Goal: Information Seeking & Learning: Compare options

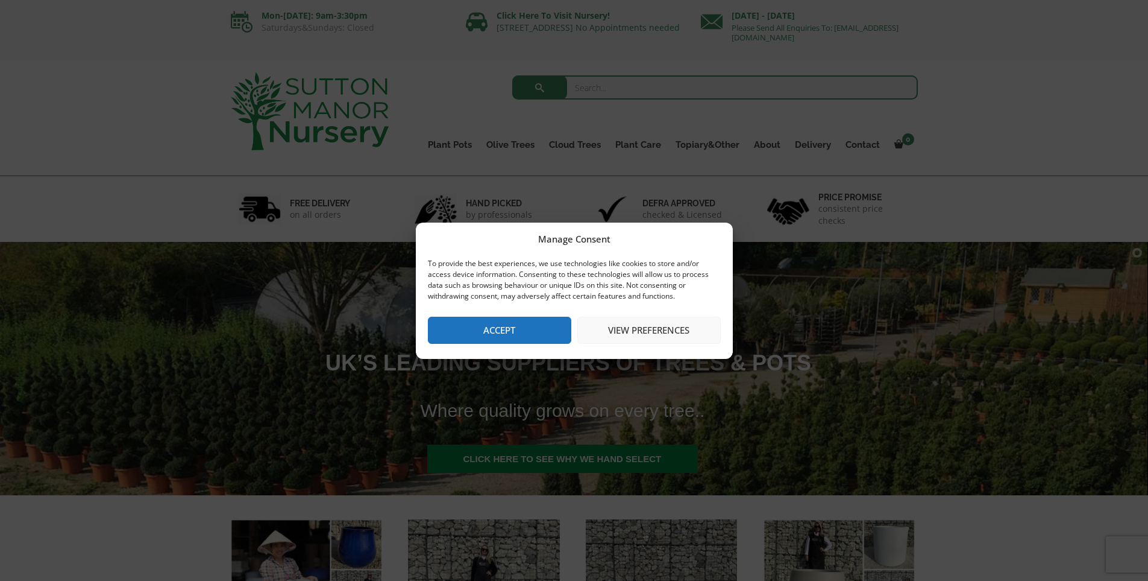
click at [517, 324] on button "Accept" at bounding box center [499, 330] width 143 height 27
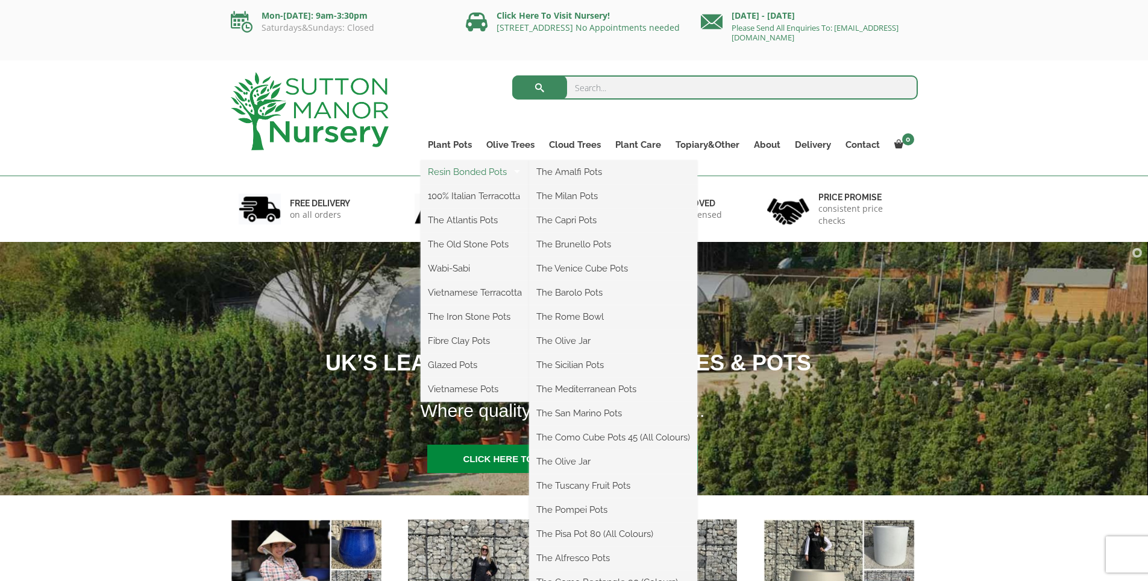
click at [461, 172] on link "Resin Bonded Pots" at bounding box center [475, 172] width 109 height 18
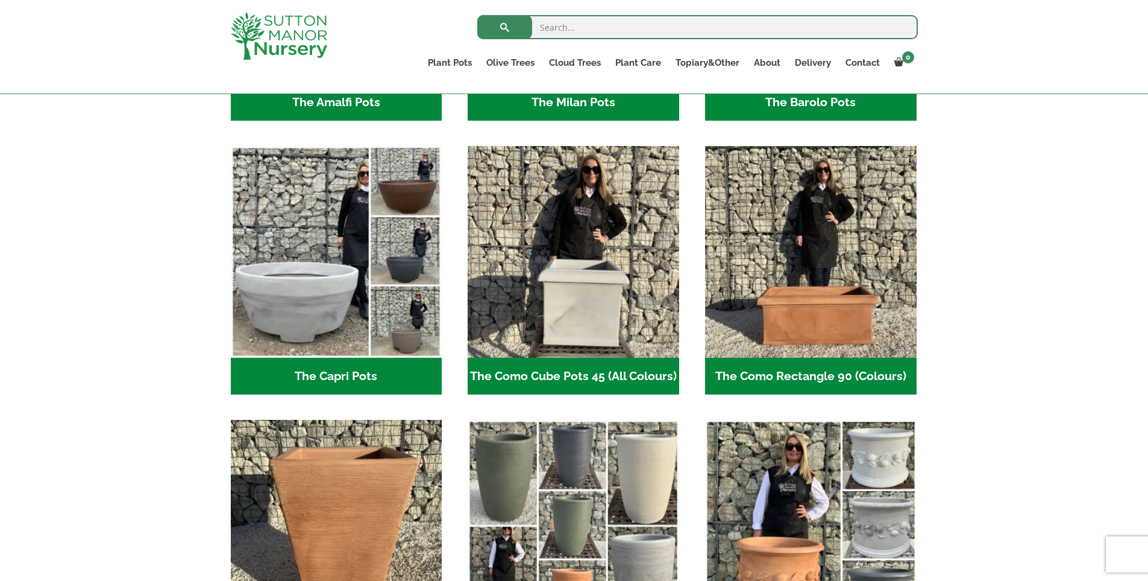
scroll to position [544, 0]
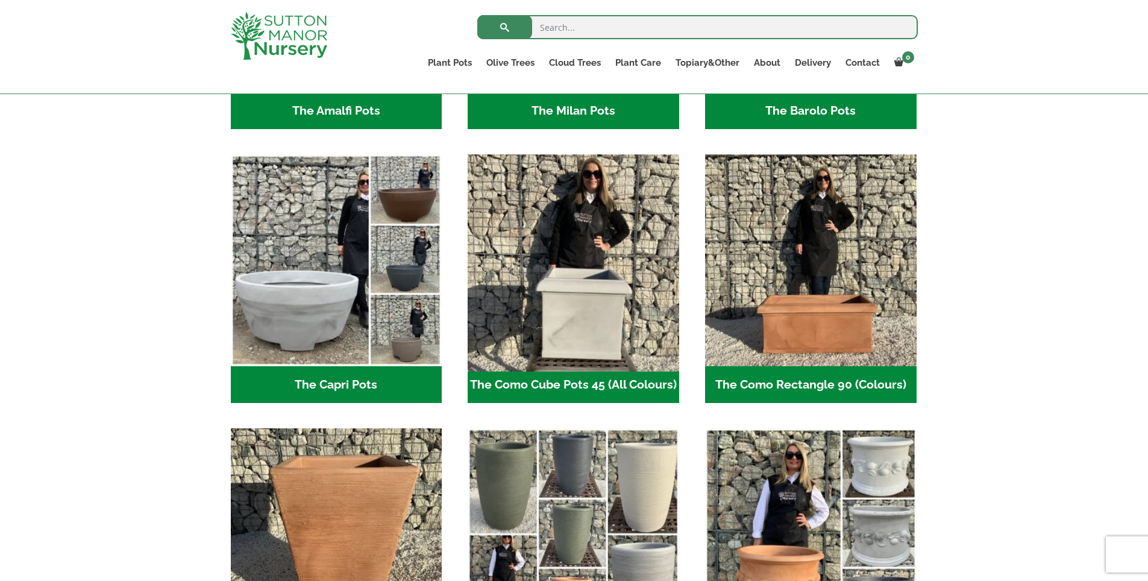
click at [562, 307] on img "Visit product category The Como Cube Pots 45 (All Colours)" at bounding box center [574, 261] width 222 height 222
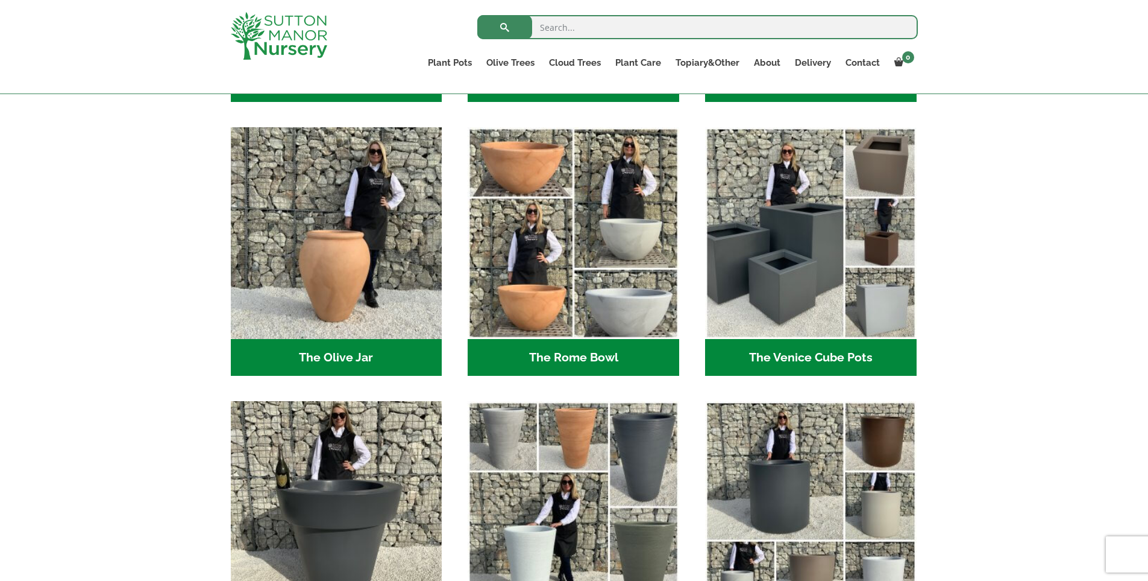
scroll to position [1127, 0]
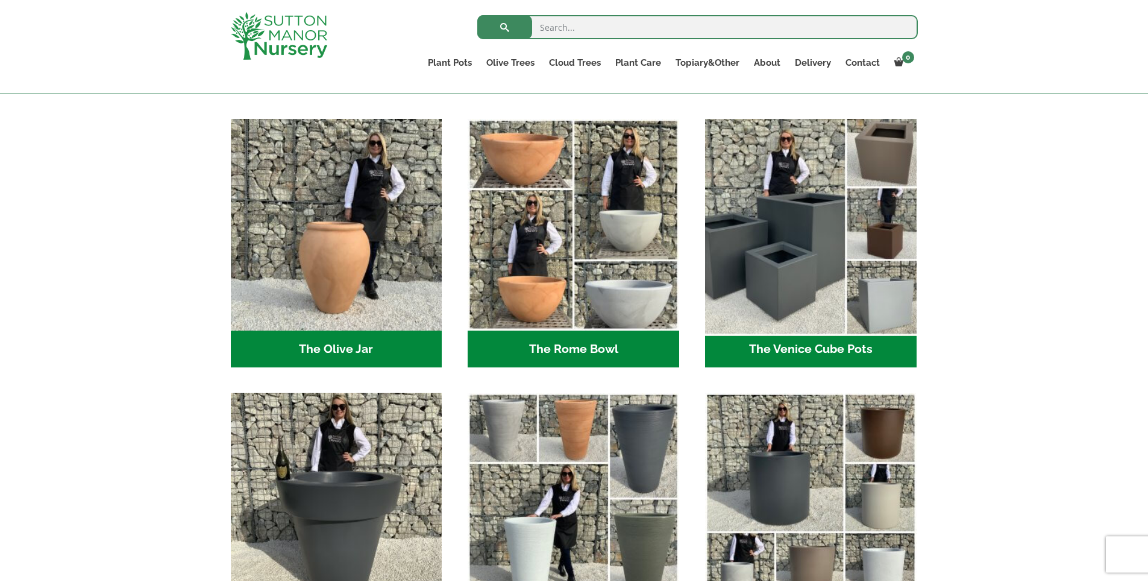
click at [795, 281] on img "Visit product category The Venice Cube Pots" at bounding box center [811, 225] width 222 height 222
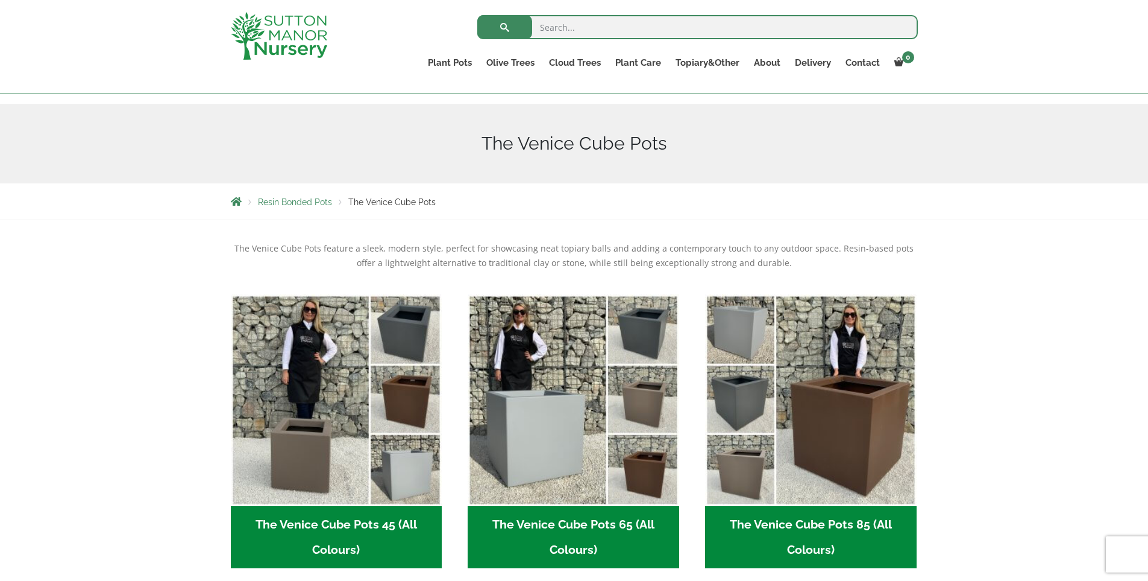
scroll to position [113, 0]
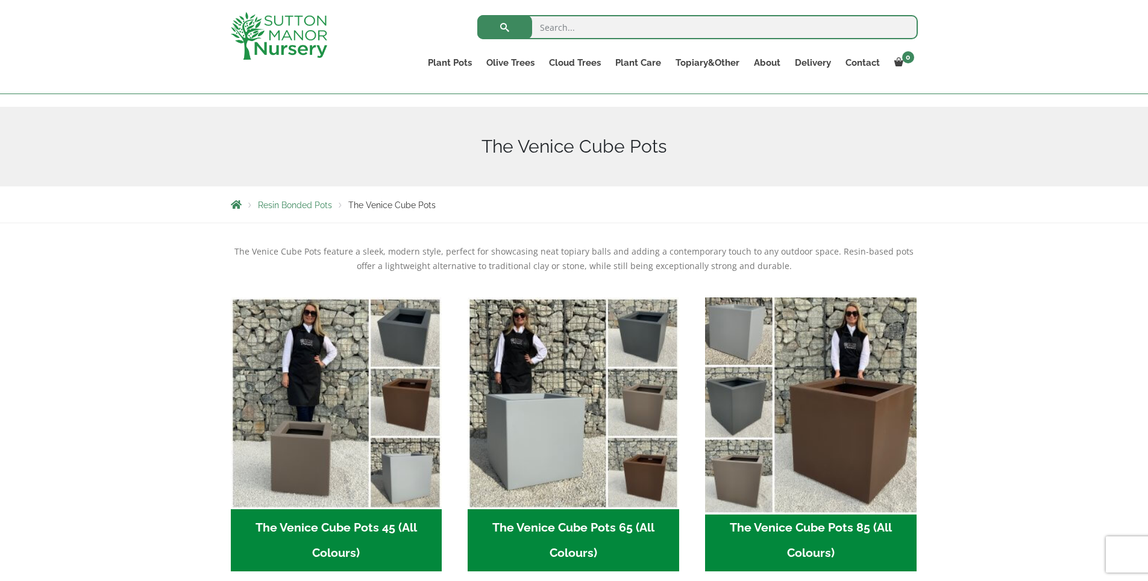
click at [856, 426] on img "Visit product category The Venice Cube Pots 85 (All Colours)" at bounding box center [811, 403] width 222 height 222
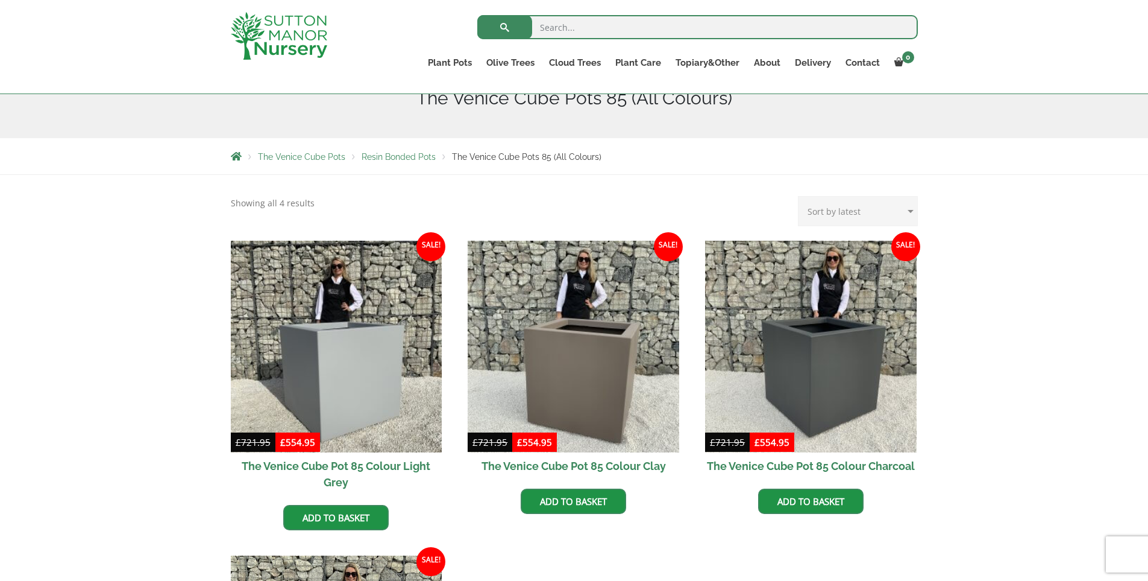
scroll to position [168, 0]
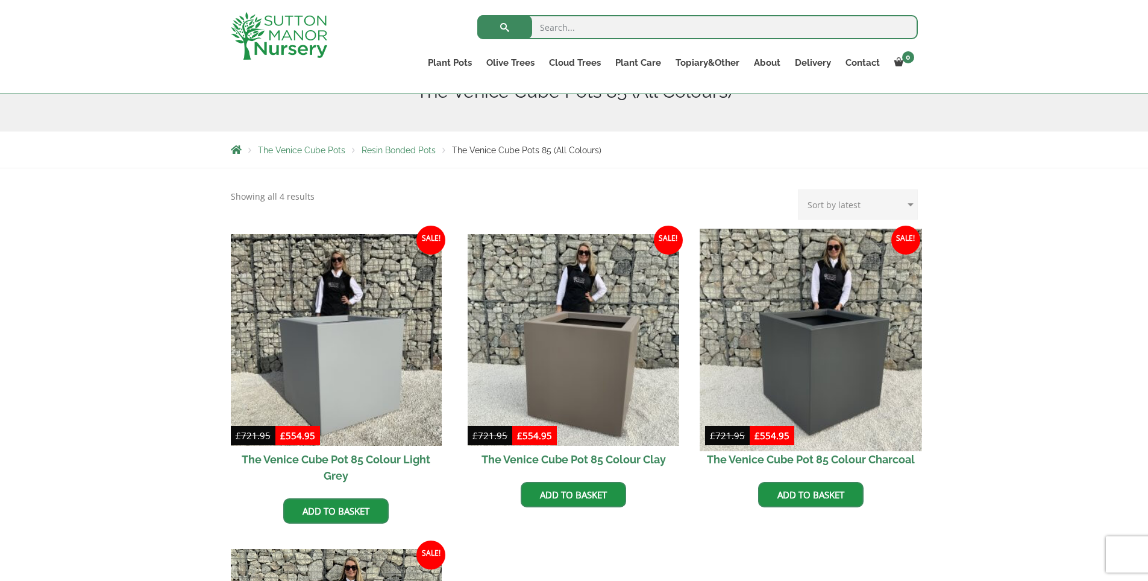
click at [836, 377] on img at bounding box center [811, 339] width 222 height 222
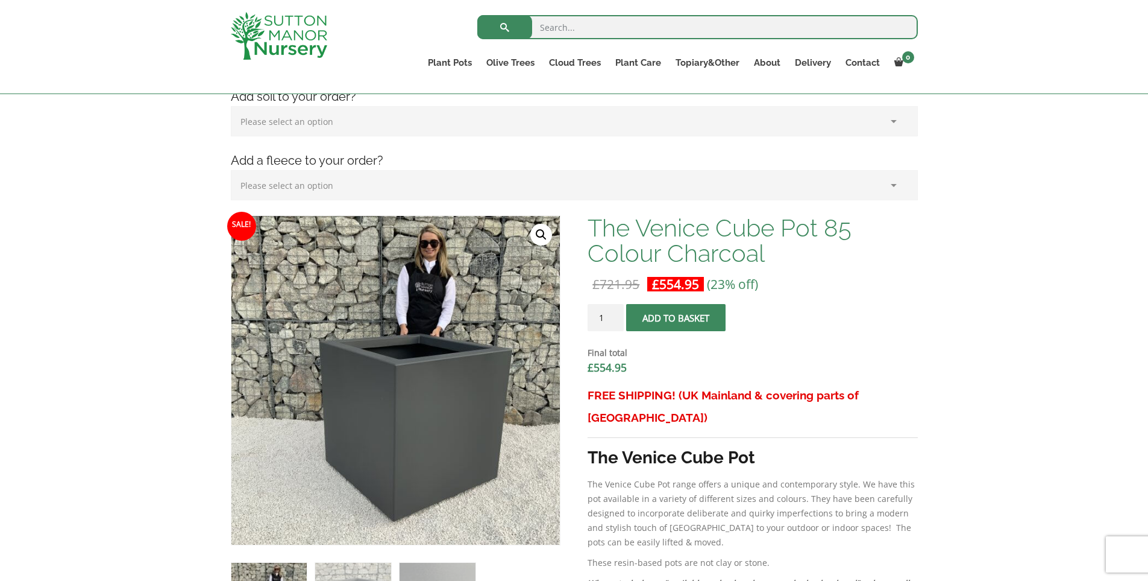
scroll to position [259, 0]
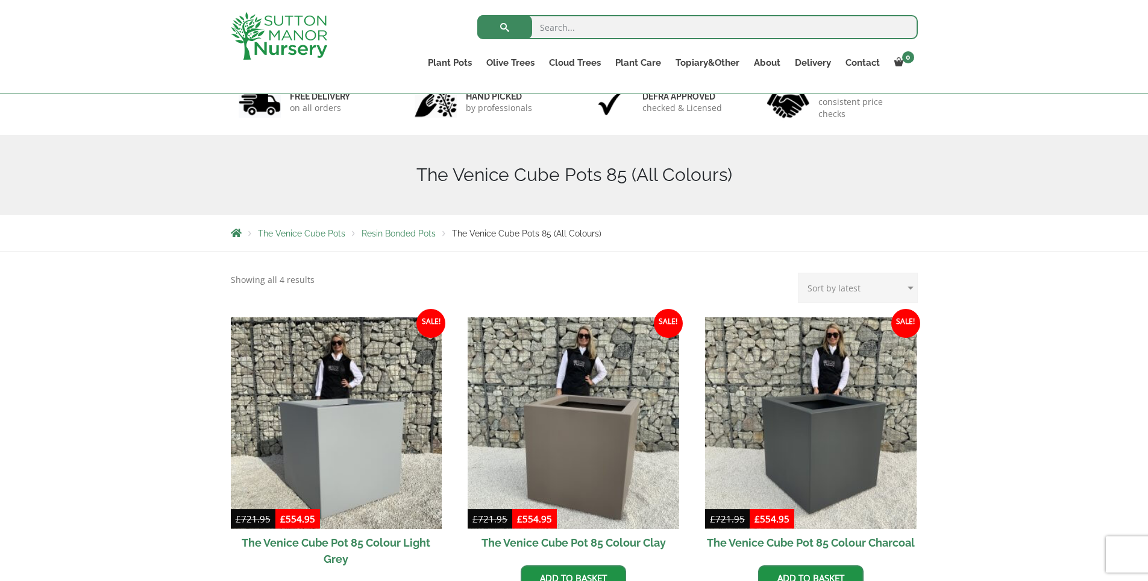
scroll to position [83, 0]
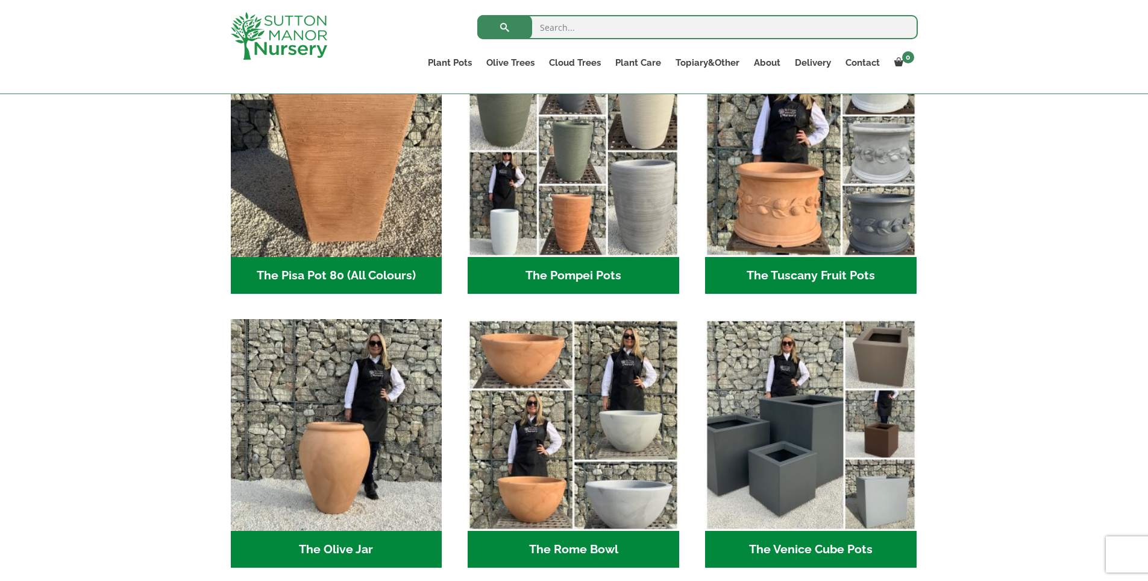
scroll to position [921, 0]
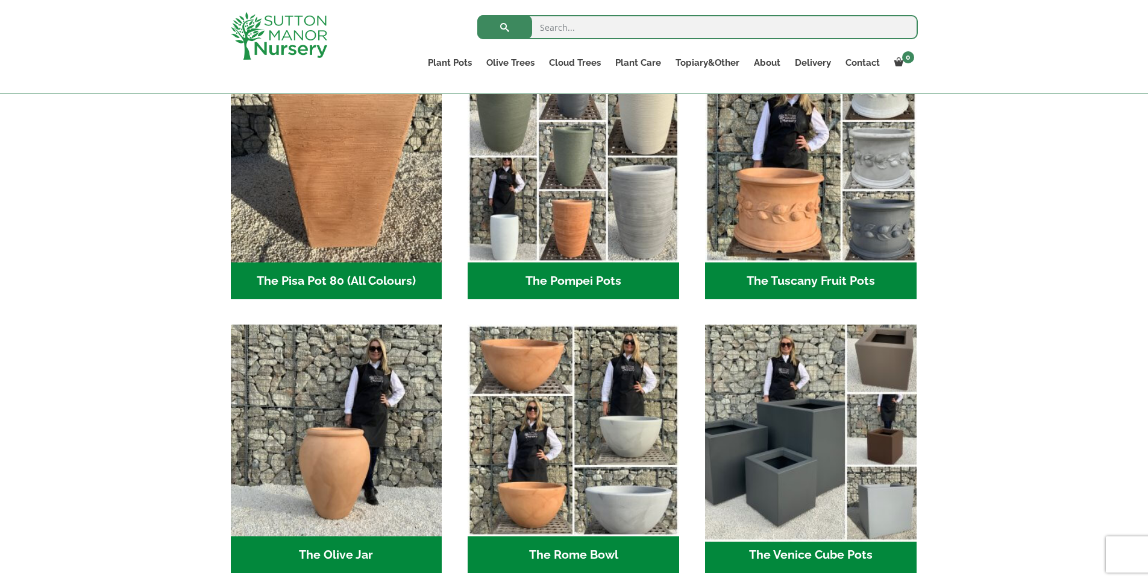
click at [816, 452] on img "Visit product category The Venice Cube Pots" at bounding box center [811, 431] width 222 height 222
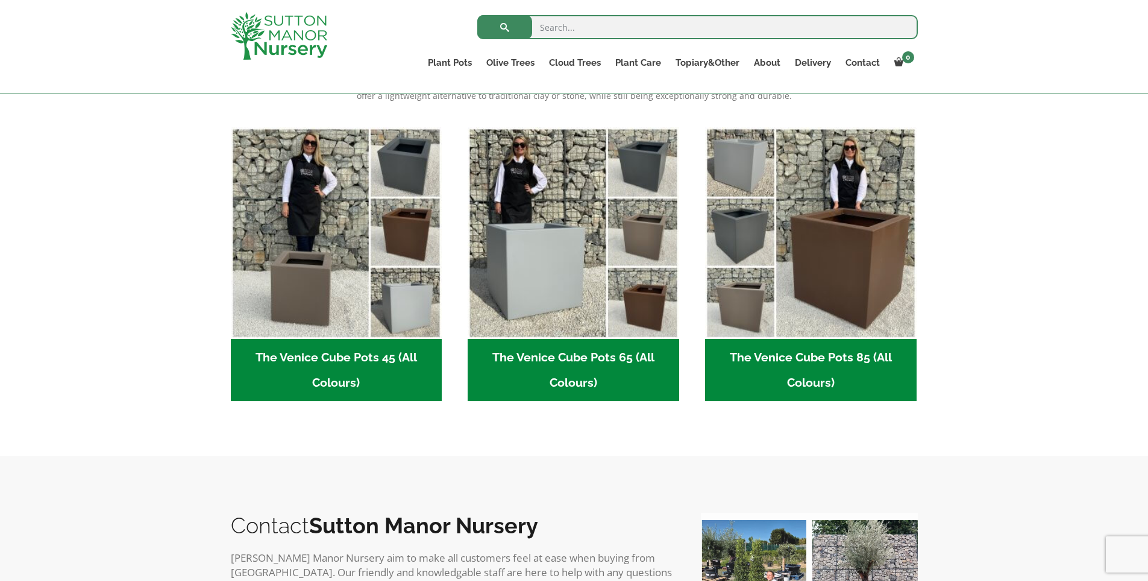
scroll to position [288, 0]
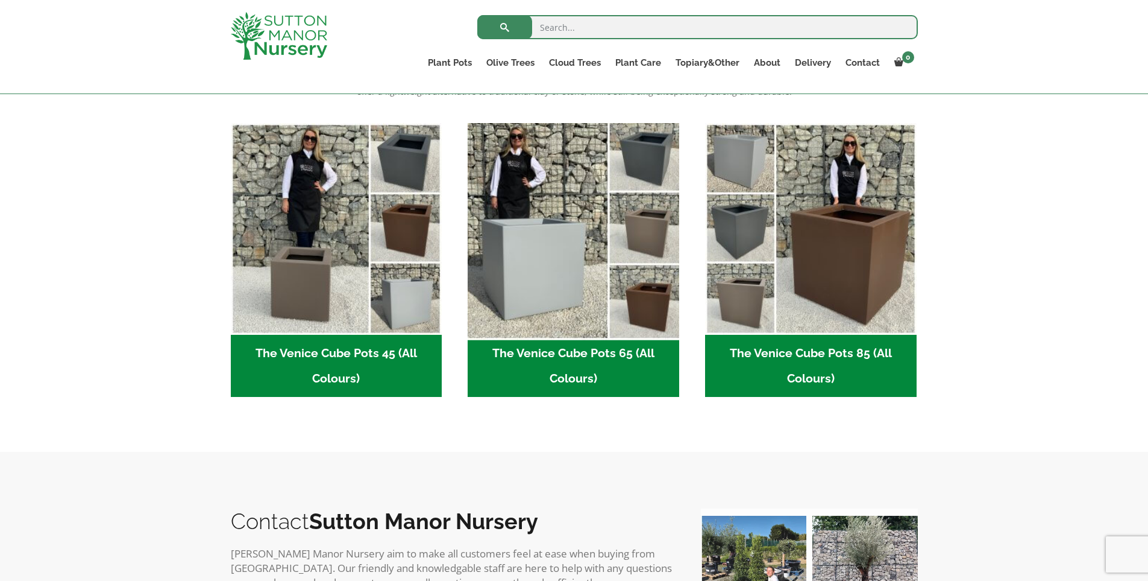
click at [535, 270] on img "Visit product category The Venice Cube Pots 65 (All Colours)" at bounding box center [574, 229] width 222 height 222
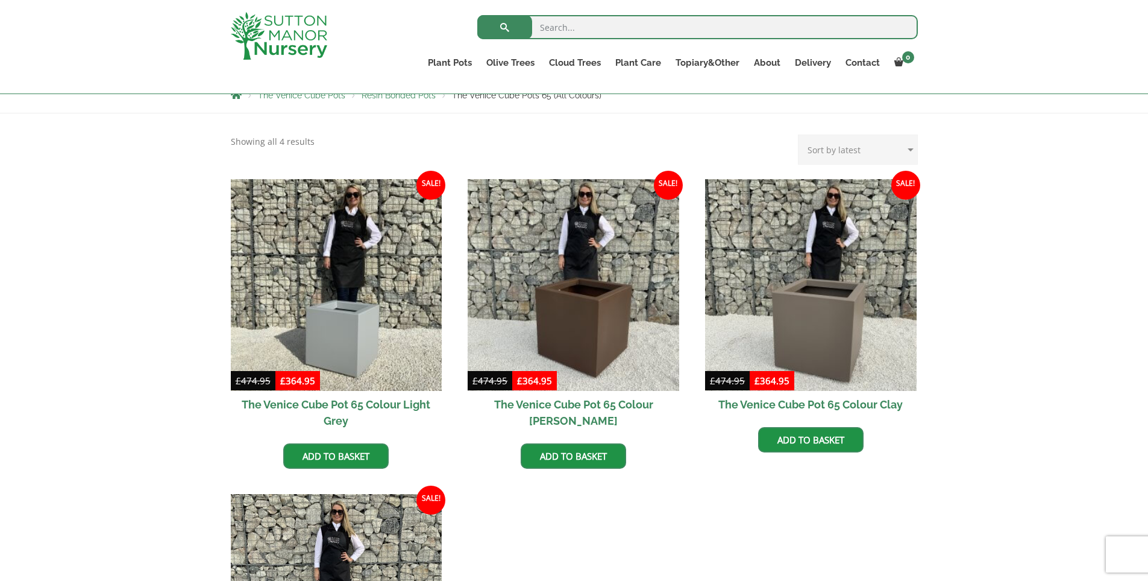
scroll to position [226, 0]
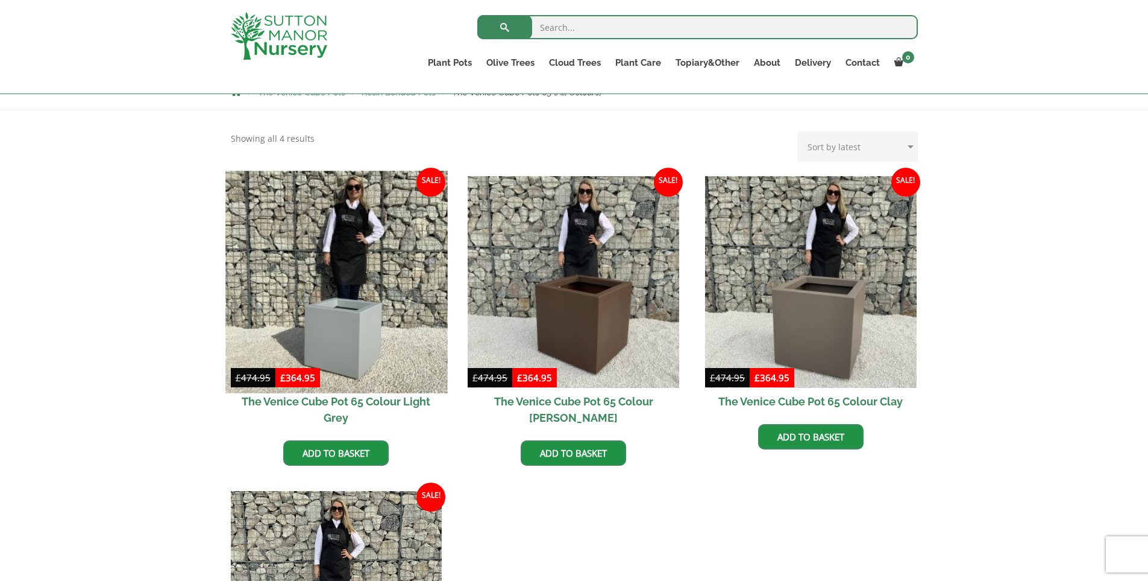
click at [289, 310] on img at bounding box center [336, 282] width 222 height 222
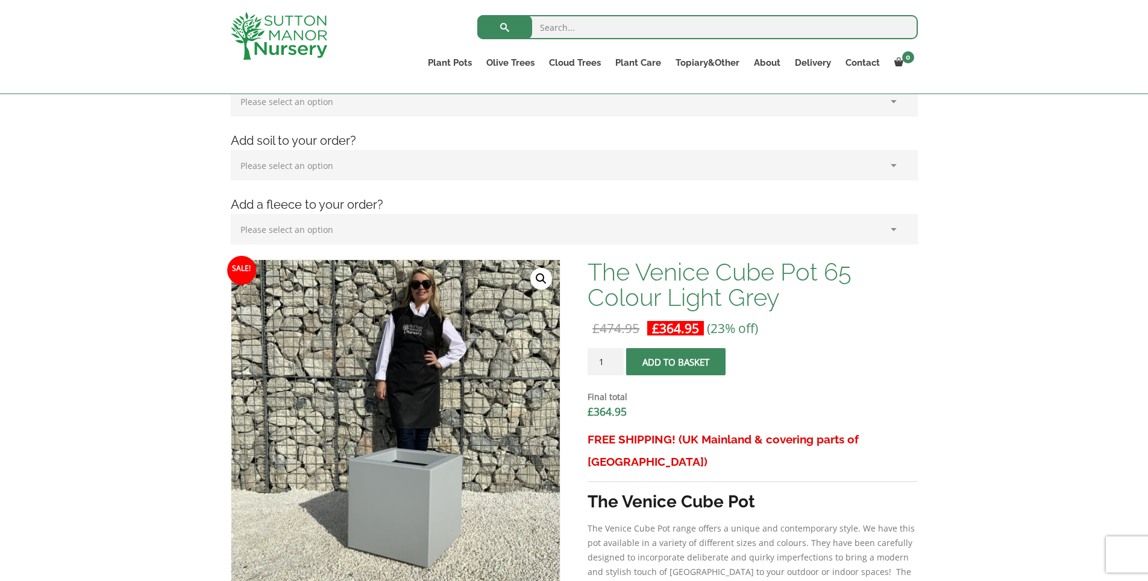
scroll to position [282, 0]
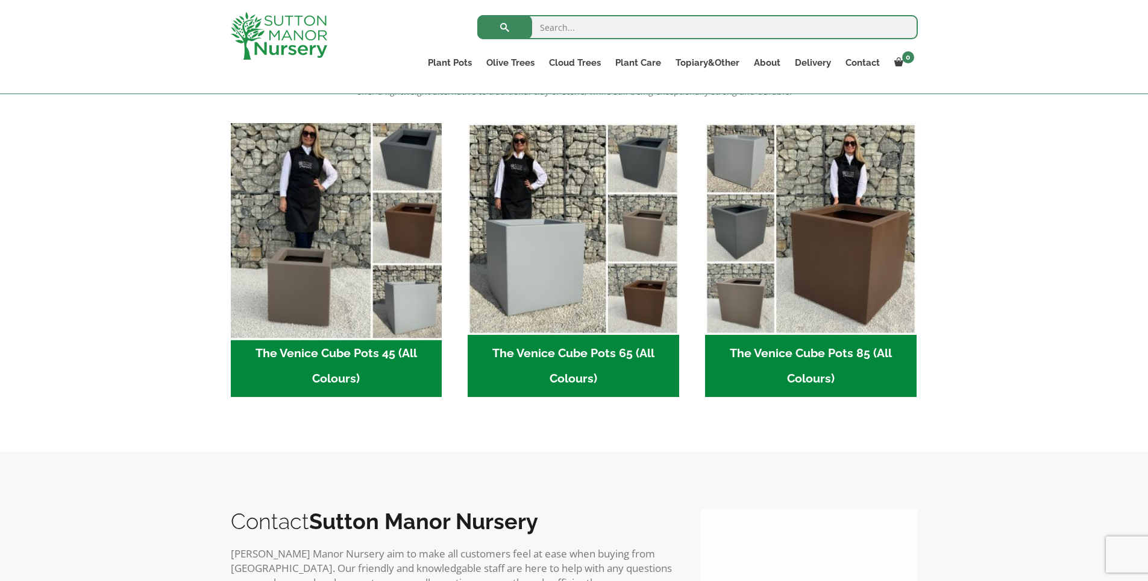
scroll to position [309, 0]
click at [342, 257] on img "Visit product category The Venice Cube Pots 45 (All Colours)" at bounding box center [336, 229] width 222 height 222
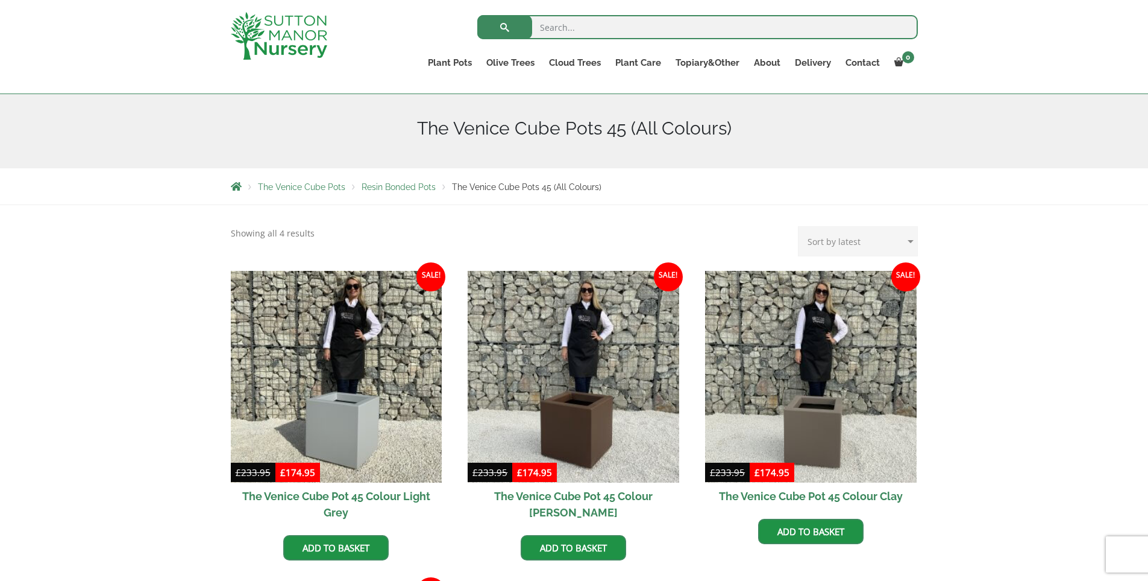
scroll to position [133, 0]
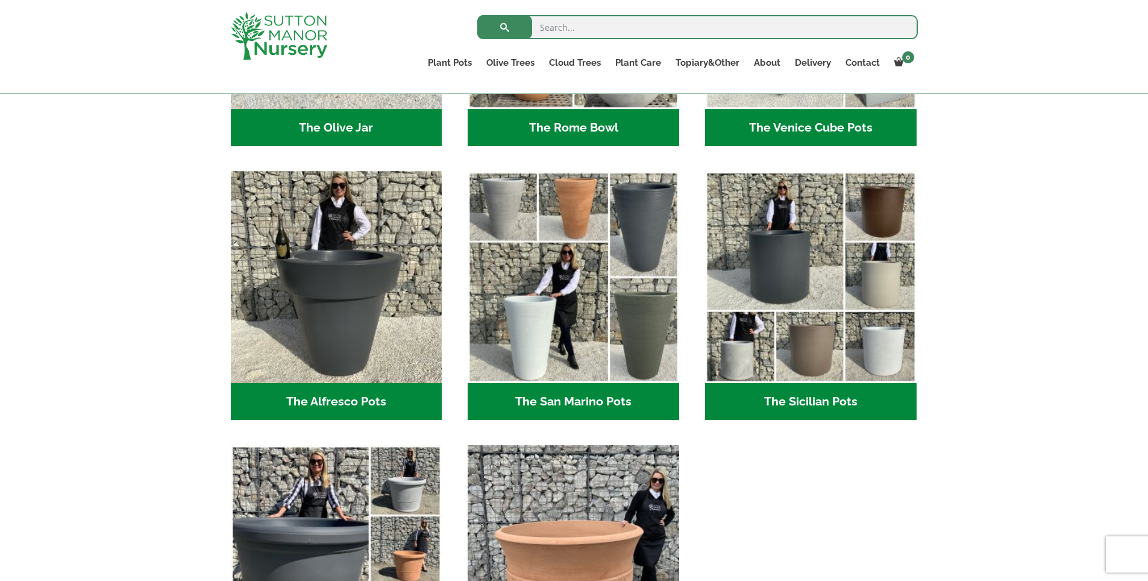
scroll to position [1387, 0]
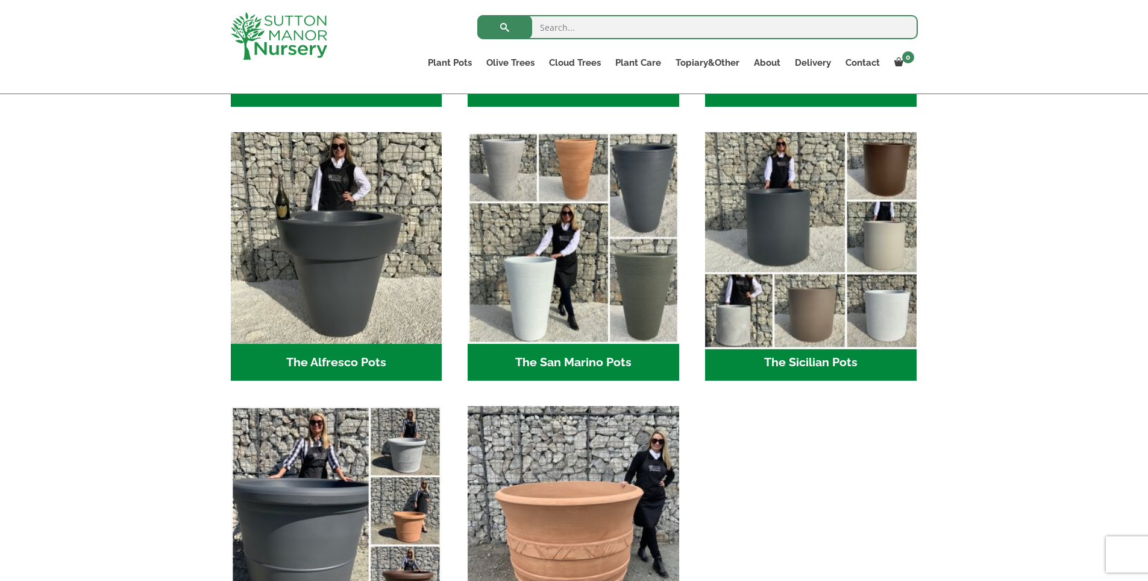
click at [803, 254] on img "Visit product category The Sicilian Pots" at bounding box center [811, 238] width 222 height 222
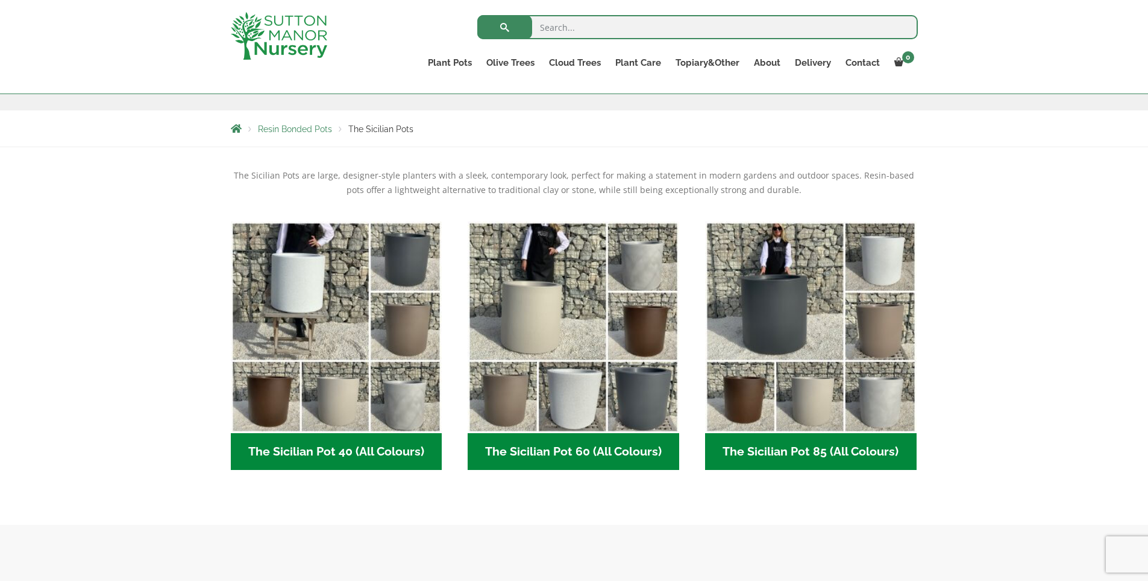
scroll to position [200, 0]
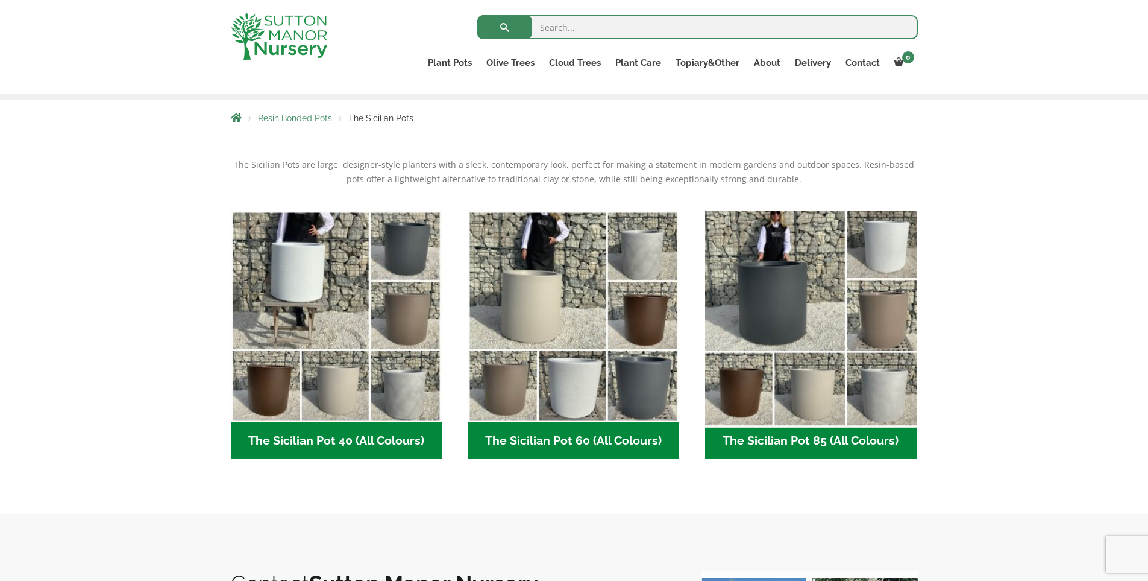
click at [834, 329] on img "Visit product category The Sicilian Pot 85 (All Colours)" at bounding box center [811, 316] width 222 height 222
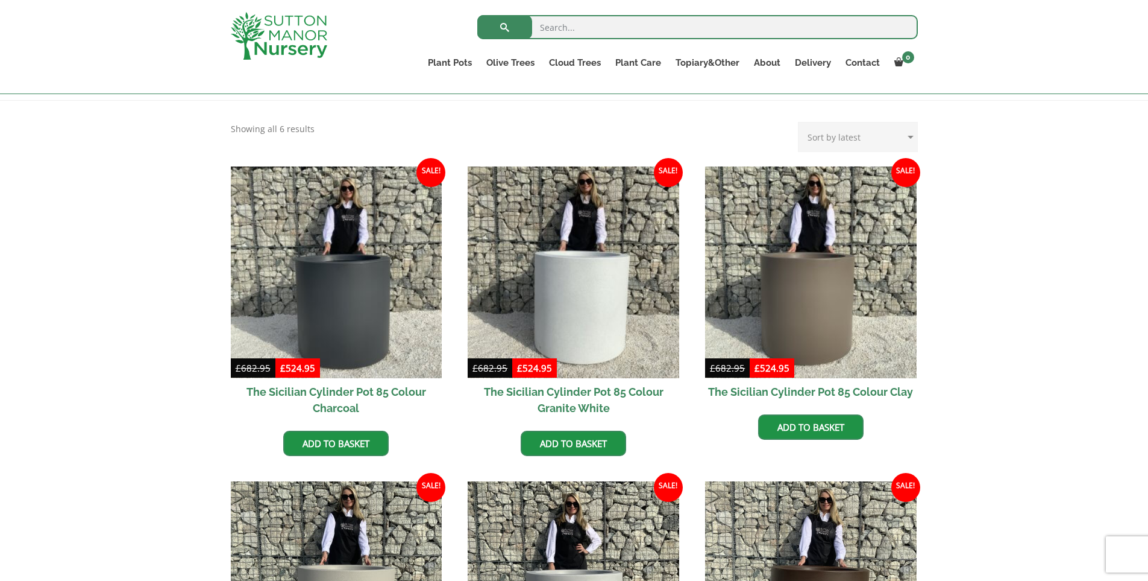
scroll to position [241, 0]
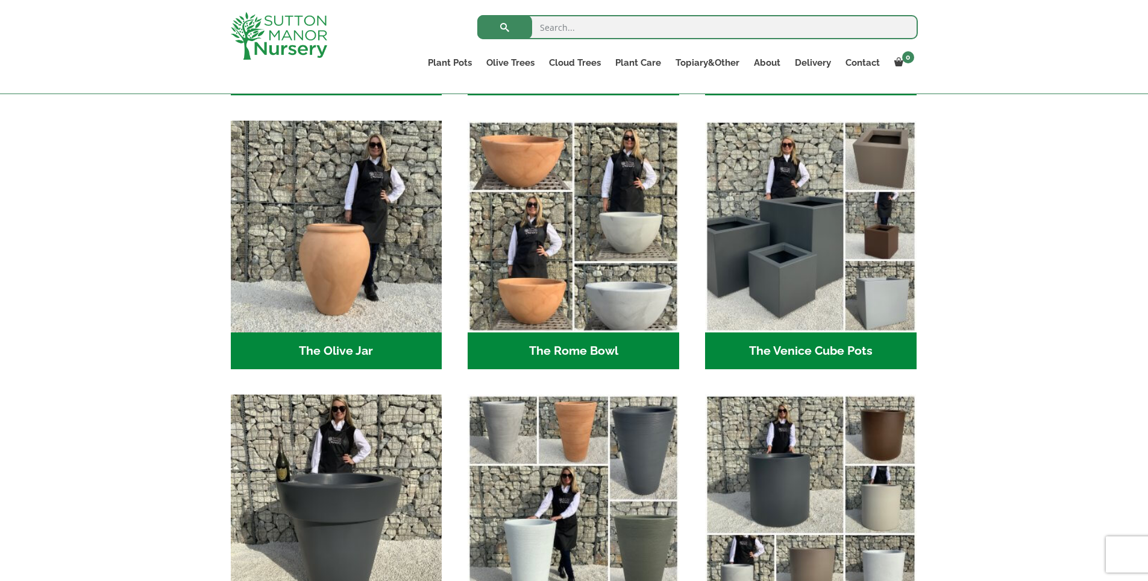
scroll to position [1114, 0]
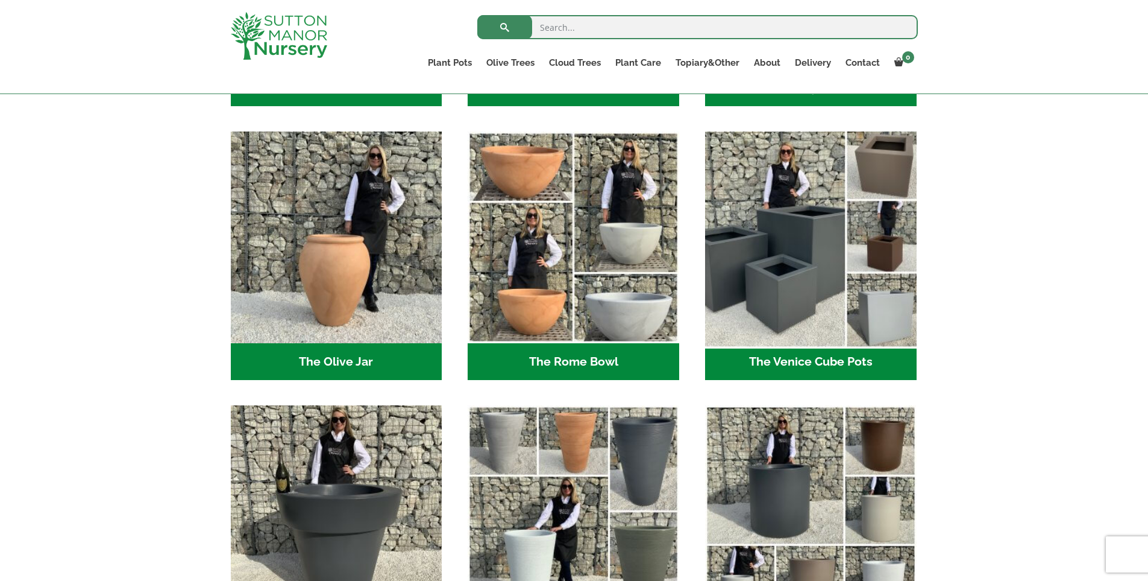
click at [801, 284] on img "Visit product category The Venice Cube Pots" at bounding box center [811, 238] width 222 height 222
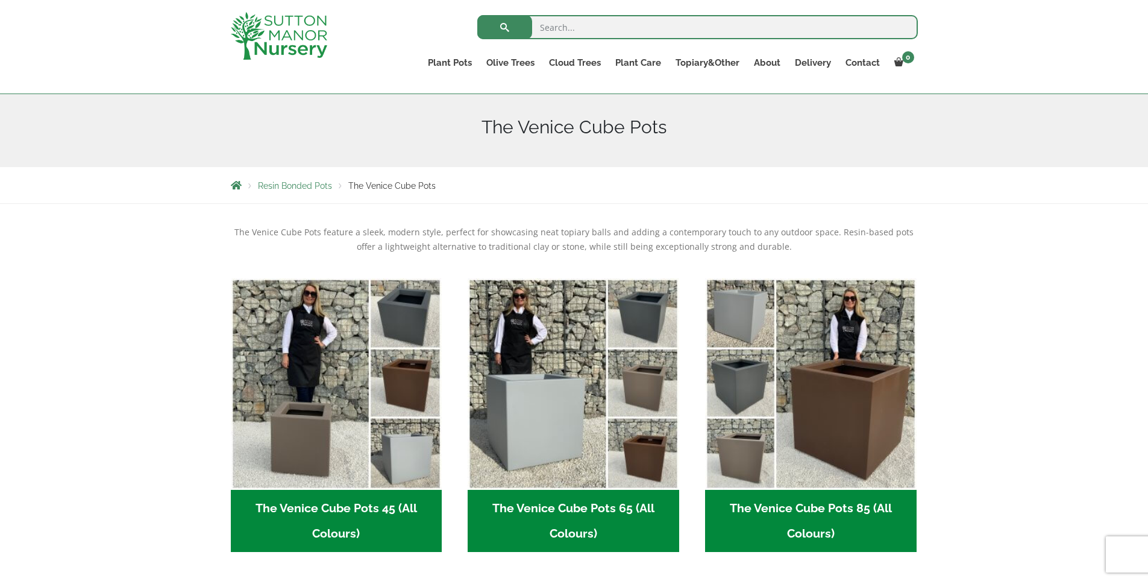
scroll to position [181, 0]
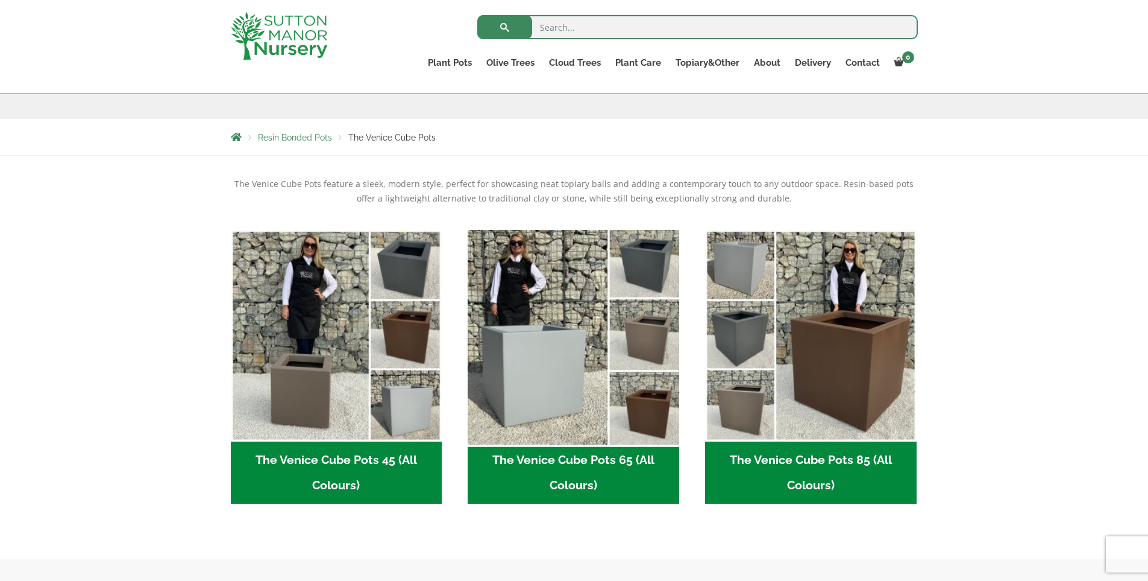
click at [581, 375] on img "Visit product category The Venice Cube Pots 65 (All Colours)" at bounding box center [574, 335] width 222 height 222
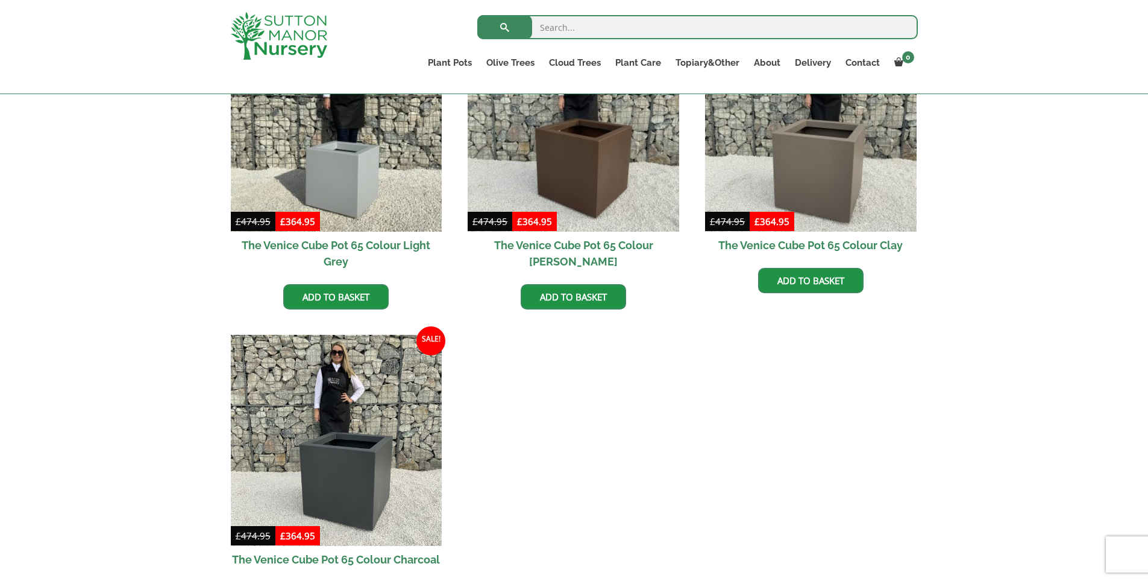
scroll to position [162, 0]
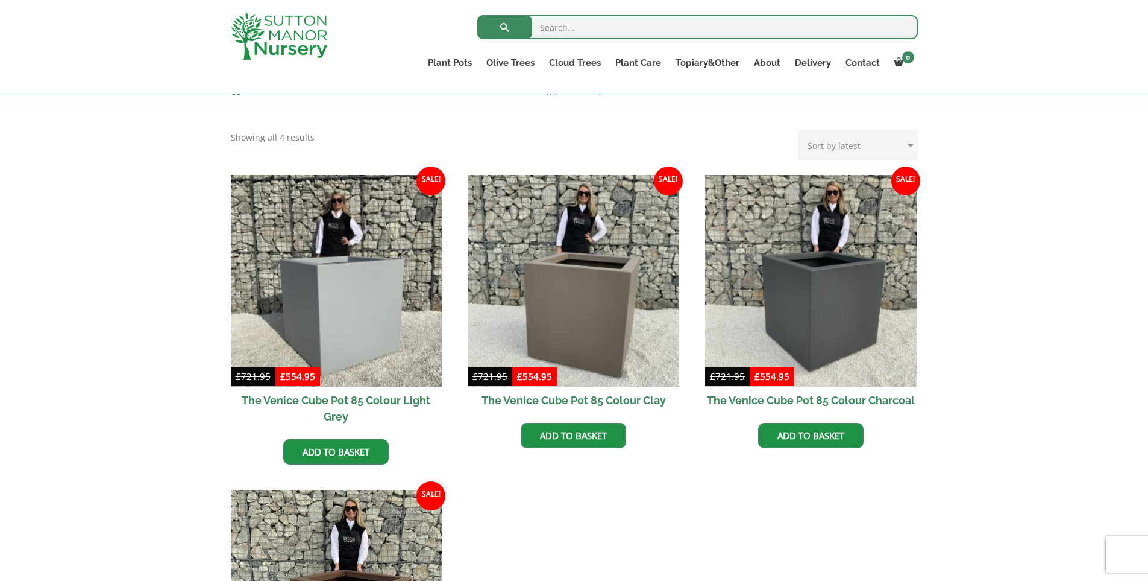
scroll to position [229, 0]
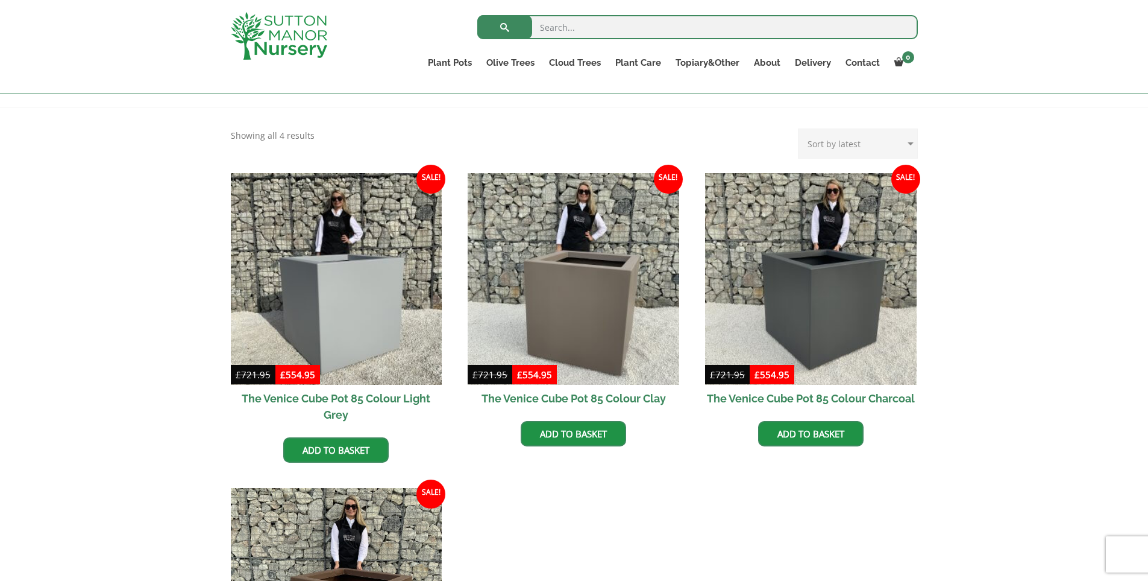
drag, startPoint x: 1154, startPoint y: 174, endPoint x: 1142, endPoint y: 283, distance: 109.8
click at [1142, 283] on div "The Venice Cube Pots The Venice Cube Pots 45 (All Colours) The Venice Cube Pots…" at bounding box center [574, 469] width 1148 height 724
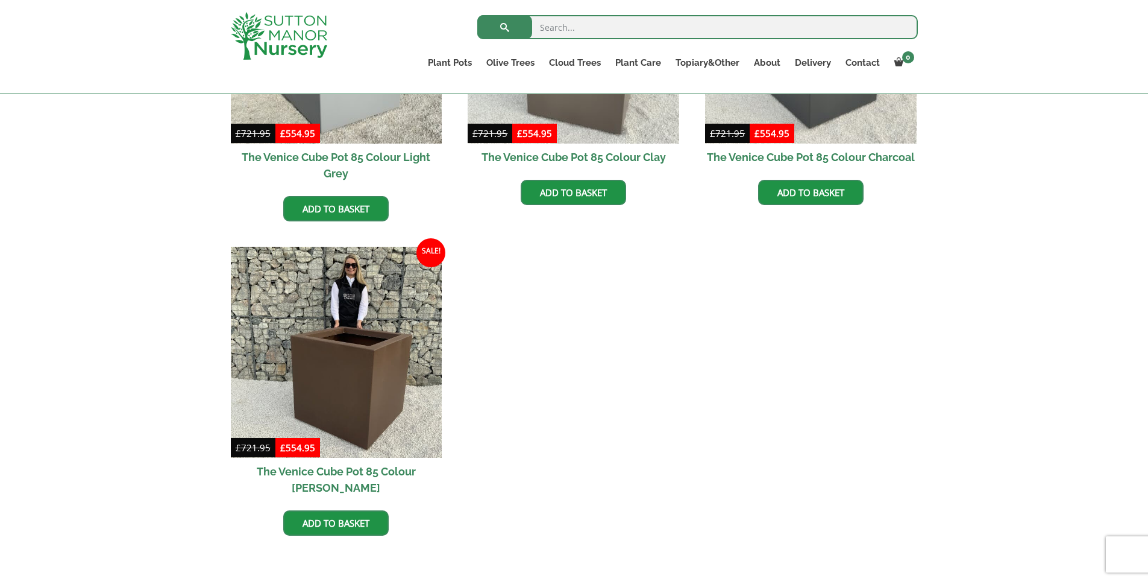
scroll to position [474, 0]
